Goal: Task Accomplishment & Management: Use online tool/utility

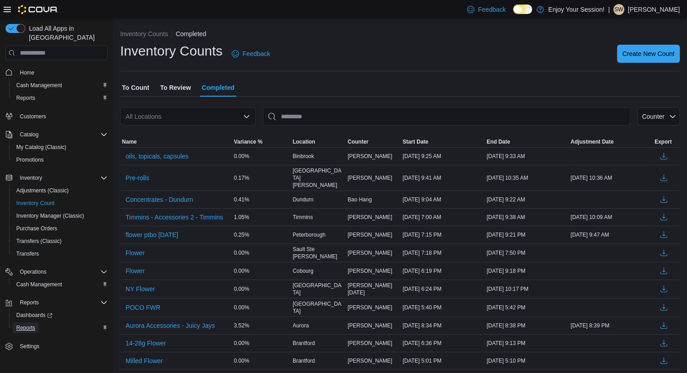
click at [27, 324] on span "Reports" at bounding box center [25, 327] width 19 height 7
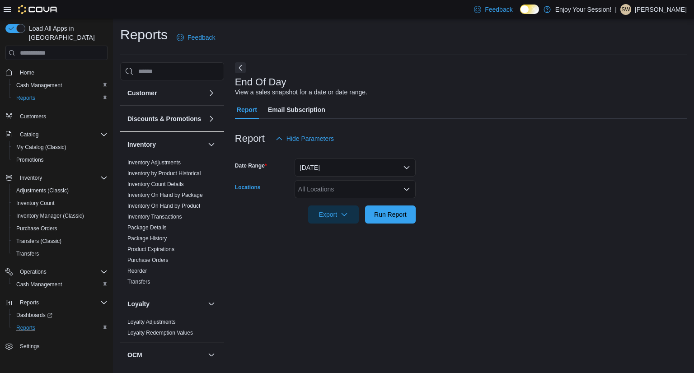
click at [308, 191] on div "All Locations" at bounding box center [355, 189] width 121 height 18
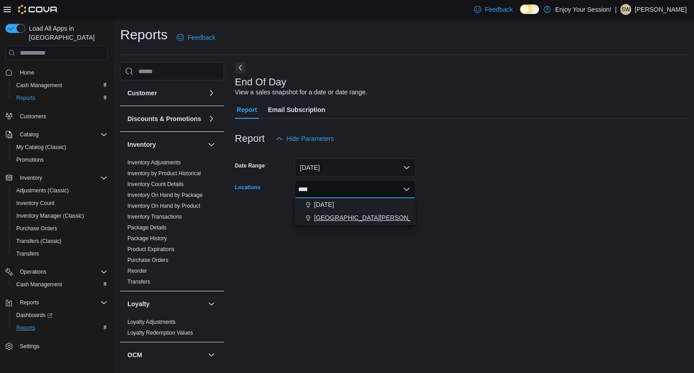
type input "****"
click at [347, 222] on span "Sault Ste Marie - Hillside" at bounding box center [373, 217] width 118 height 9
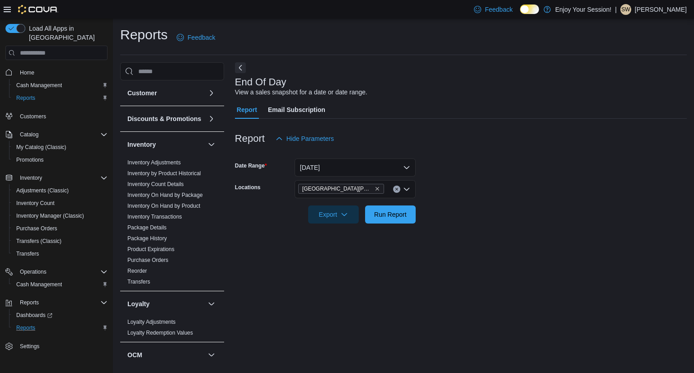
click at [517, 238] on div "End Of Day View a sales snapshot for a date or date range. Report Email Subscri…" at bounding box center [461, 211] width 452 height 298
click at [392, 217] on span "Run Report" at bounding box center [390, 214] width 33 height 9
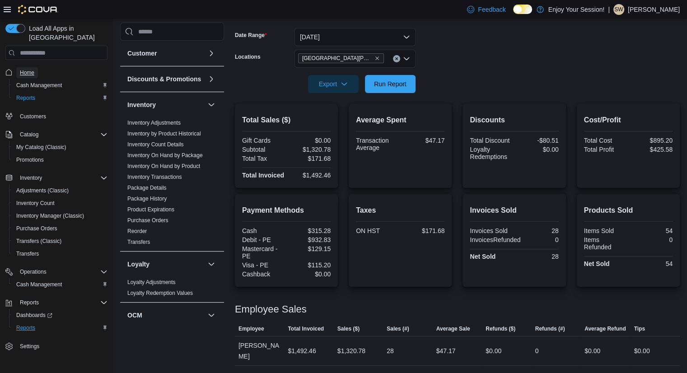
click at [27, 69] on span "Home" at bounding box center [27, 72] width 14 height 7
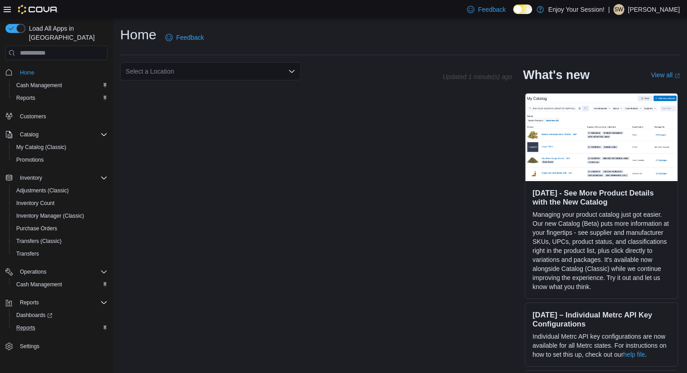
click at [663, 5] on p "Sheldon Willison" at bounding box center [654, 9] width 52 height 11
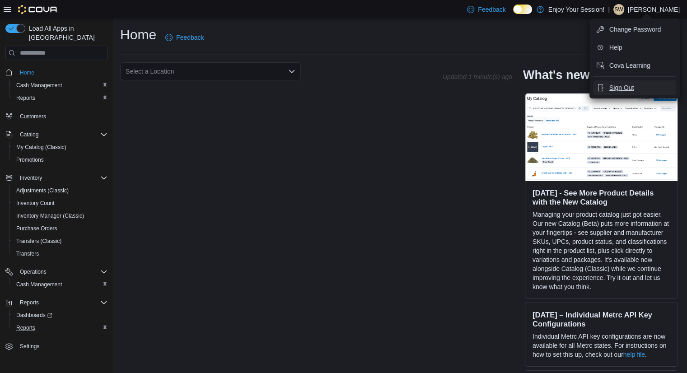
click at [623, 90] on span "Sign Out" at bounding box center [621, 87] width 24 height 9
